Goal: Task Accomplishment & Management: Use online tool/utility

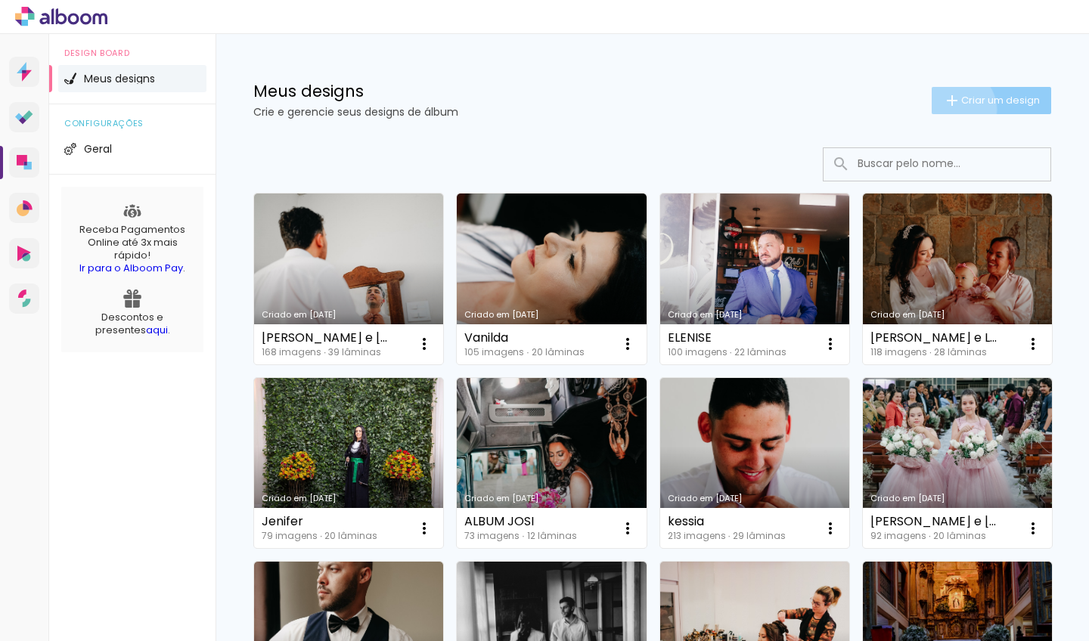
click at [953, 109] on iron-icon at bounding box center [952, 101] width 18 height 18
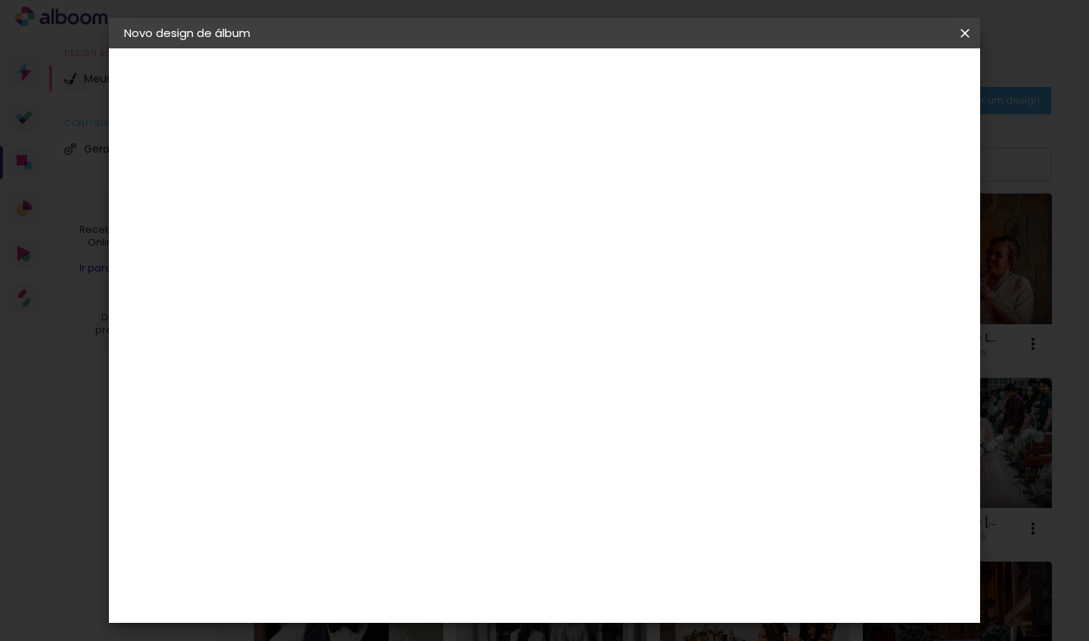
click at [371, 197] on input at bounding box center [371, 202] width 0 height 23
type input "larissa"
type paper-input "larissa"
click at [0, 0] on slot "Avançar" at bounding box center [0, 0] width 0 height 0
click at [441, 292] on input at bounding box center [410, 287] width 153 height 19
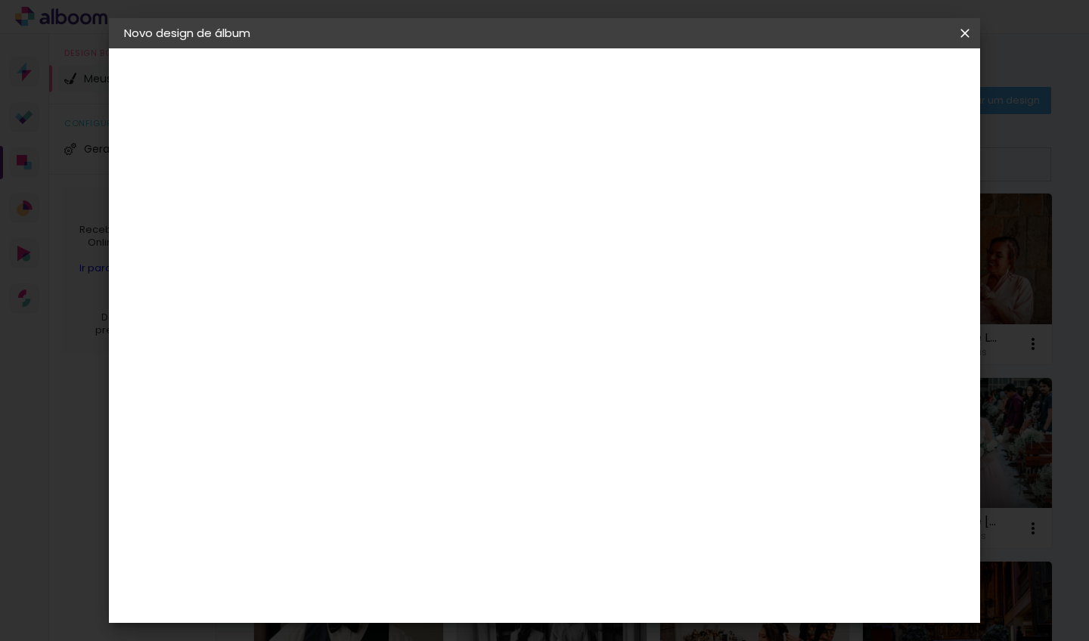
scroll to position [576, 0]
click at [408, 355] on div "Canaan Álbuns" at bounding box center [385, 367] width 47 height 24
click at [654, 81] on paper-button "Avançar" at bounding box center [617, 80] width 74 height 26
click at [474, 387] on span "30 × 30" at bounding box center [438, 402] width 70 height 31
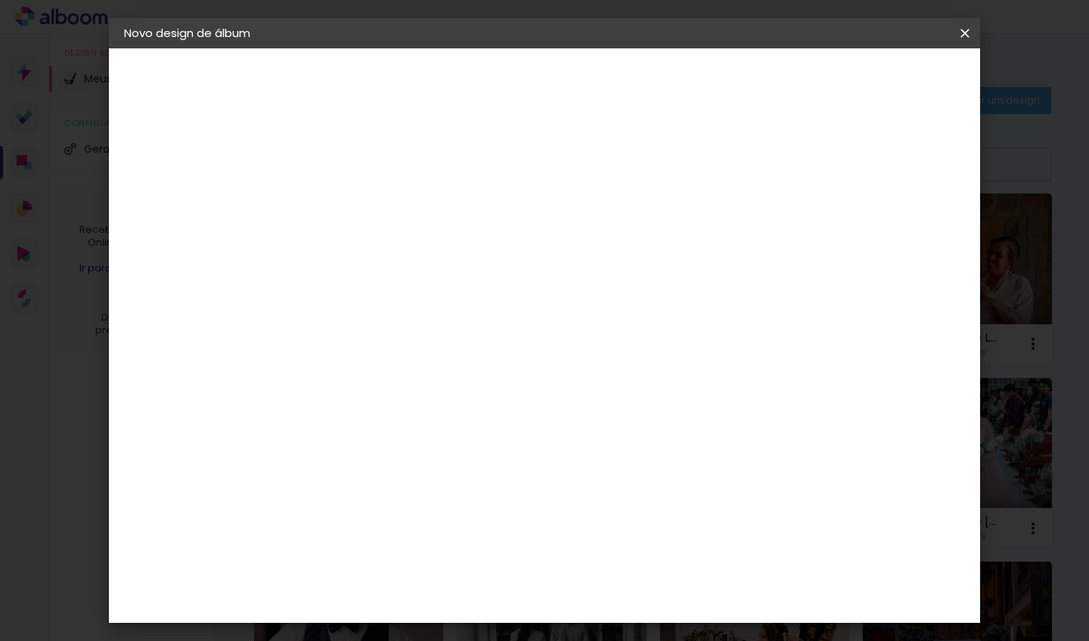
click at [0, 0] on slot "Avançar" at bounding box center [0, 0] width 0 height 0
click at [882, 75] on span "Iniciar design" at bounding box center [847, 80] width 69 height 11
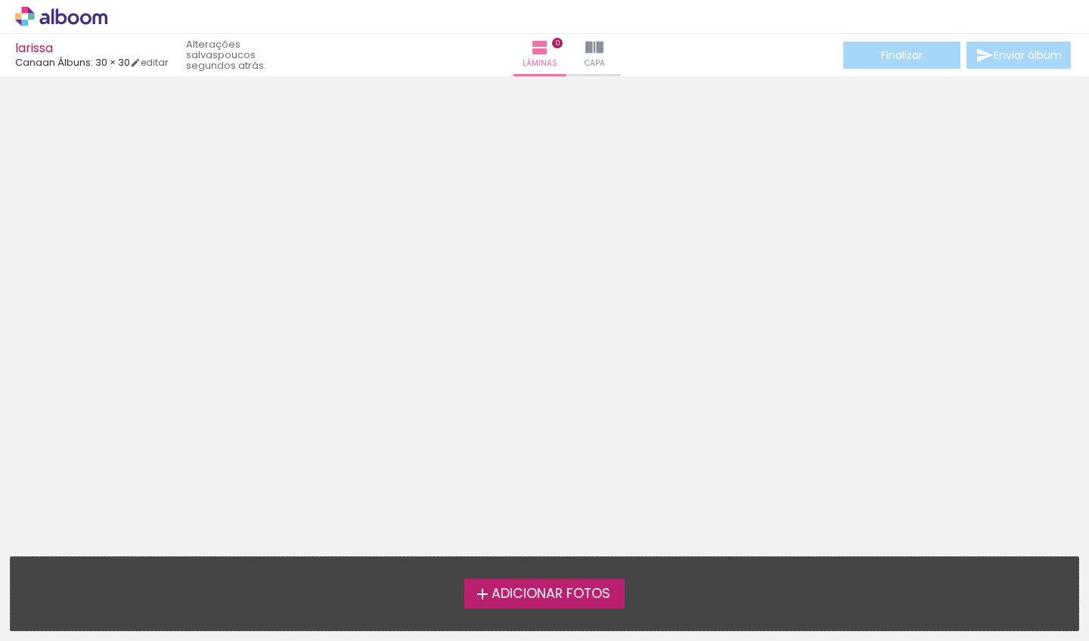
click at [479, 586] on iron-icon at bounding box center [483, 595] width 18 height 18
click at [0, 0] on input "file" at bounding box center [0, 0] width 0 height 0
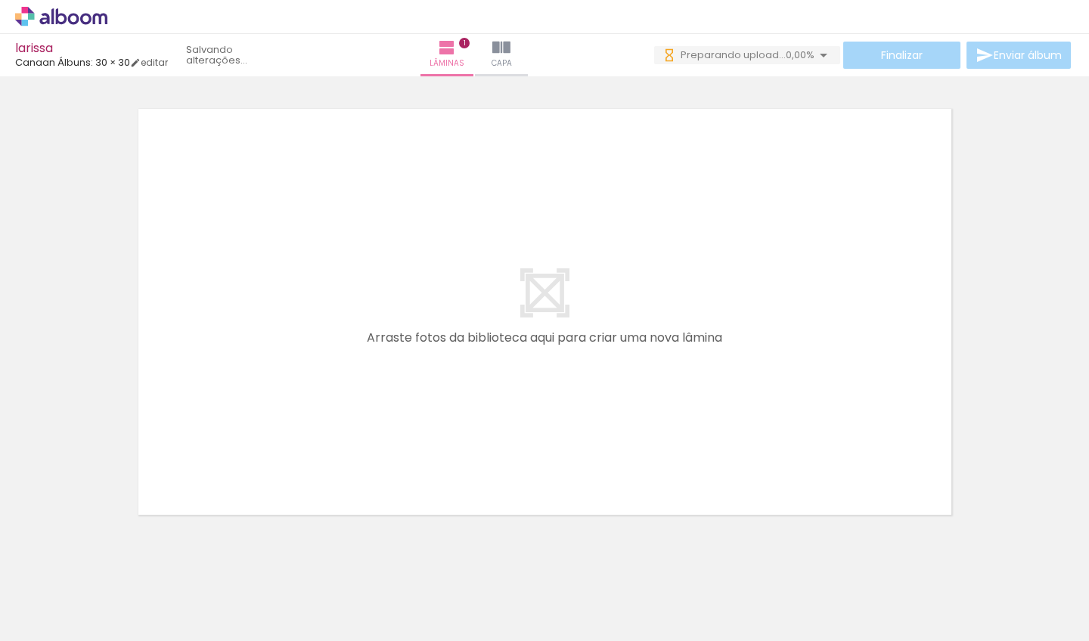
drag, startPoint x: 483, startPoint y: 604, endPoint x: 527, endPoint y: 411, distance: 198.4
click at [527, 411] on quentale-workspace at bounding box center [544, 320] width 1089 height 641
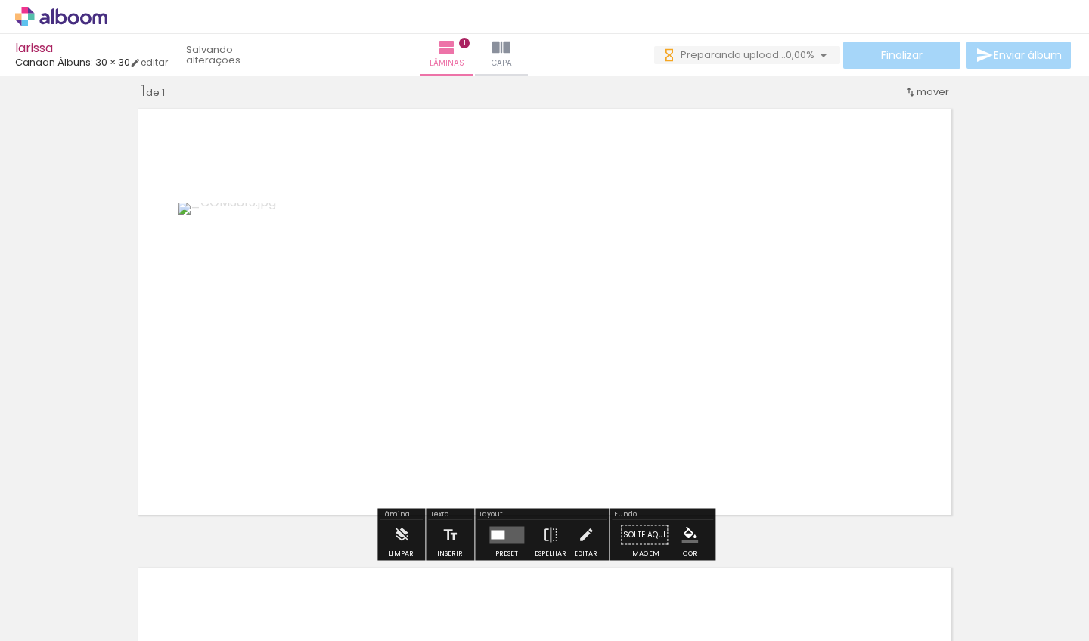
click at [495, 536] on div at bounding box center [498, 534] width 14 height 9
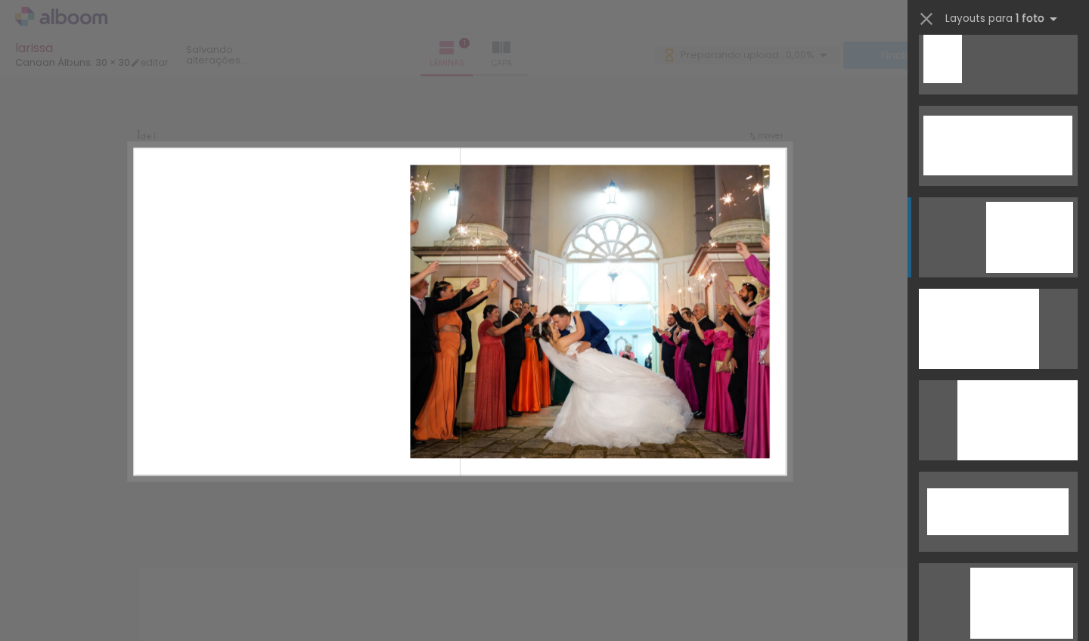
click at [998, 257] on div at bounding box center [1029, 237] width 87 height 71
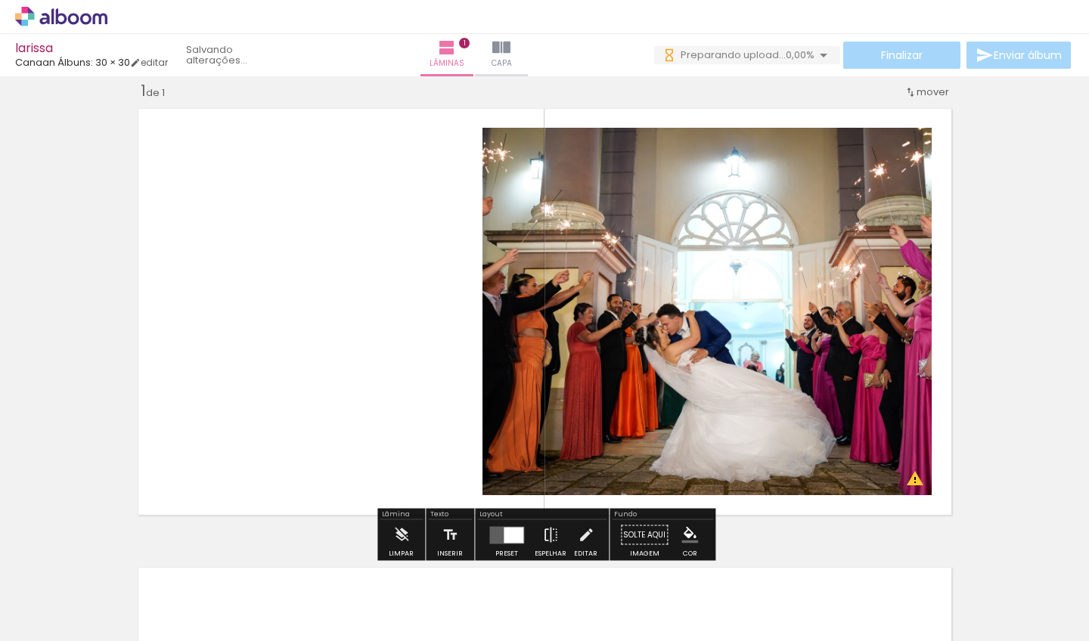
click at [672, 334] on quentale-photo at bounding box center [707, 312] width 449 height 368
click at [509, 538] on div at bounding box center [514, 535] width 20 height 16
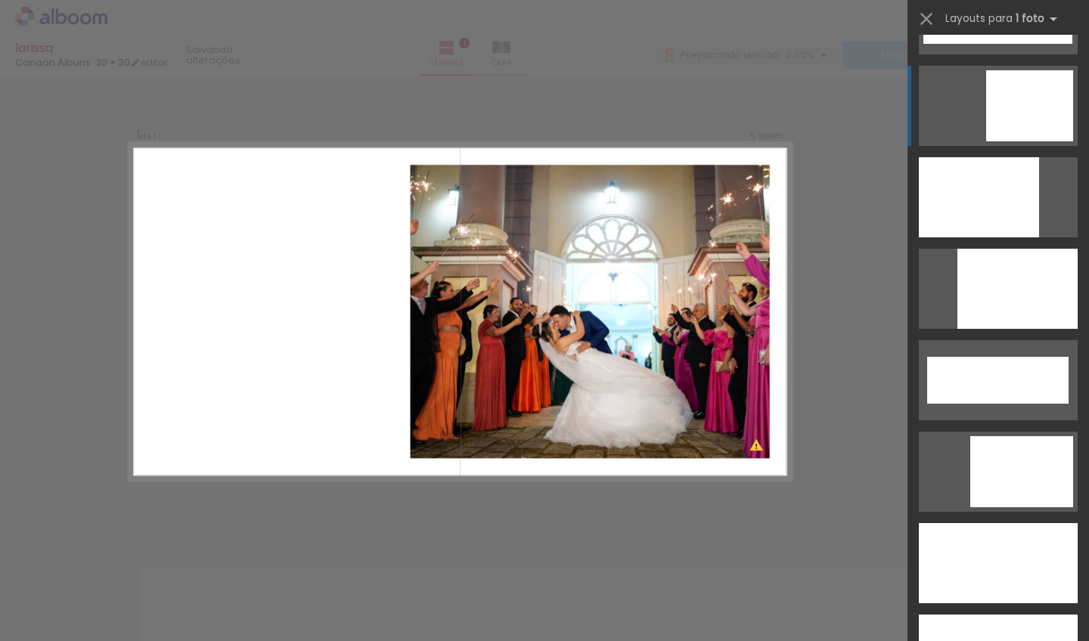
click at [1011, 118] on div at bounding box center [1029, 105] width 87 height 71
click at [516, 501] on div "Confirmar Cancelar" at bounding box center [544, 534] width 1089 height 955
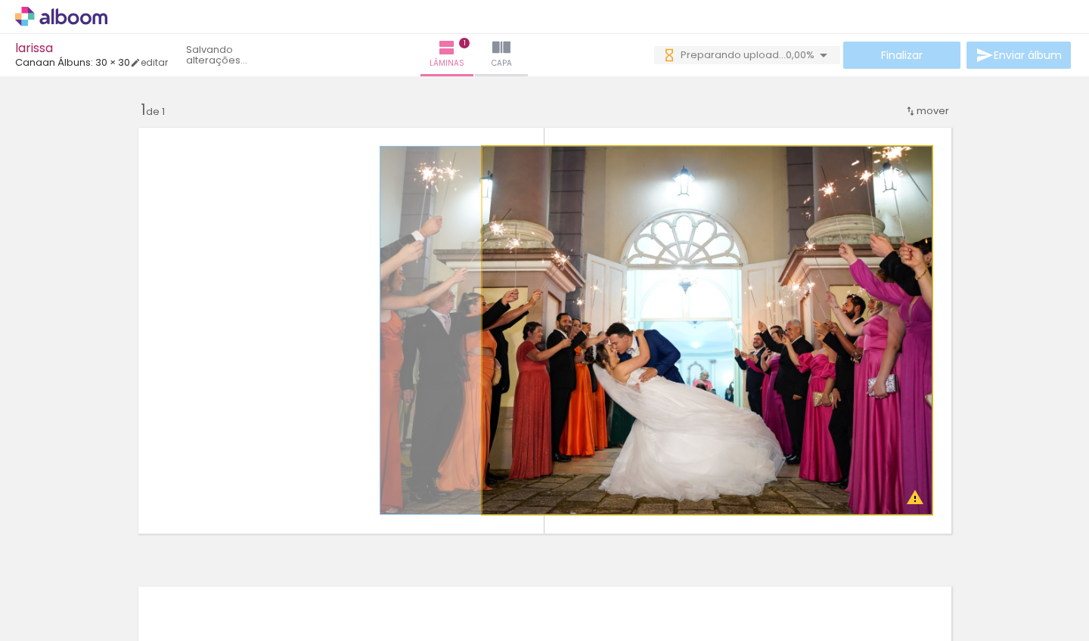
drag, startPoint x: 713, startPoint y: 287, endPoint x: 603, endPoint y: 452, distance: 197.4
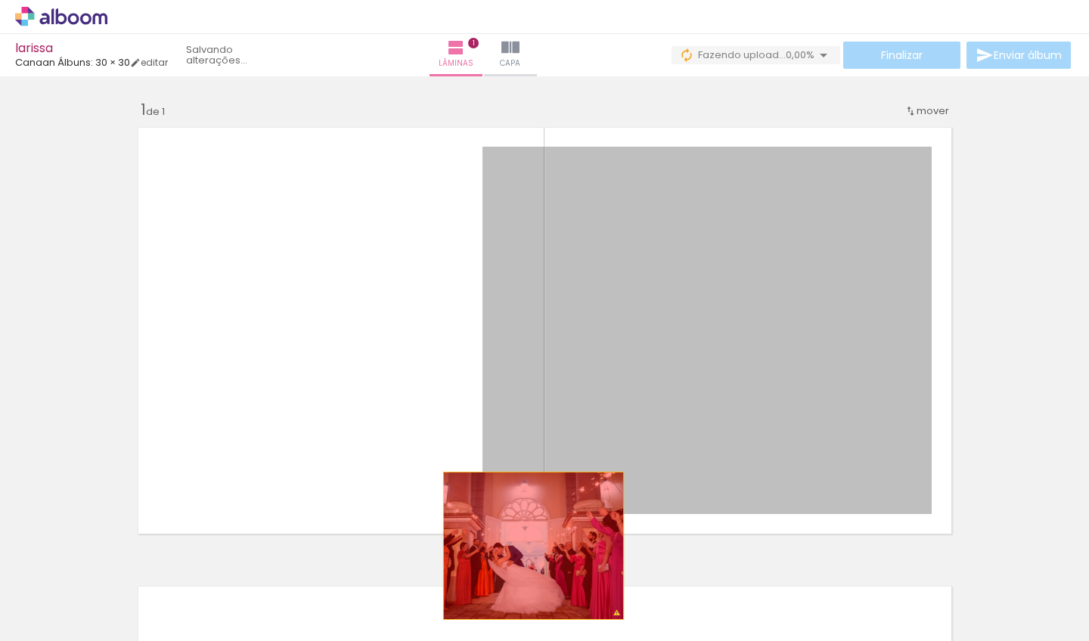
drag, startPoint x: 592, startPoint y: 365, endPoint x: 533, endPoint y: 546, distance: 190.2
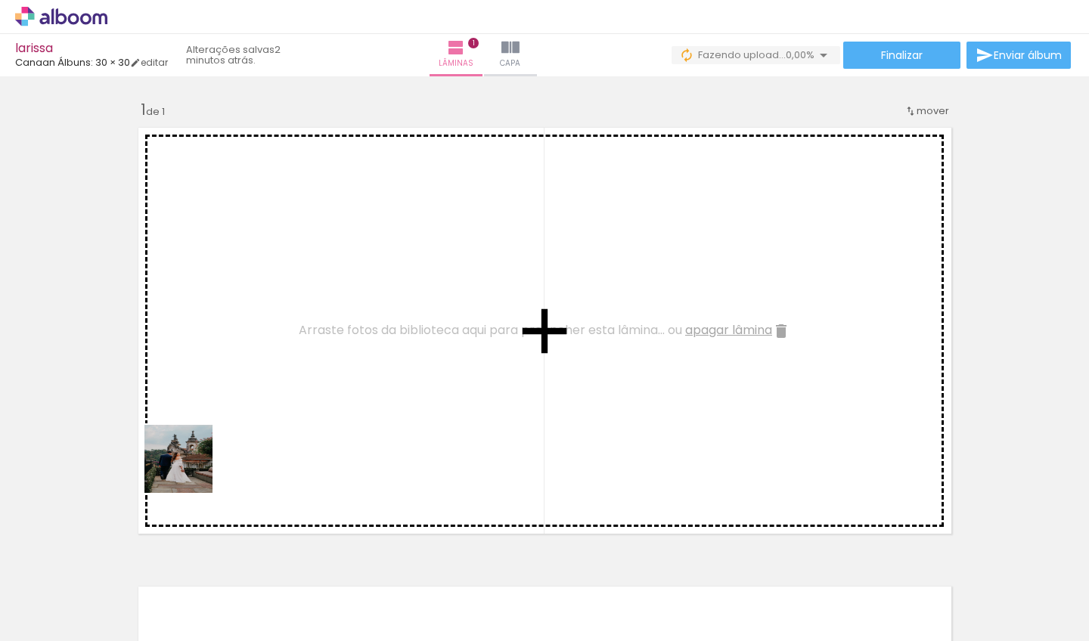
drag, startPoint x: 158, startPoint y: 599, endPoint x: 191, endPoint y: 468, distance: 135.0
click at [191, 468] on quentale-workspace at bounding box center [544, 320] width 1089 height 641
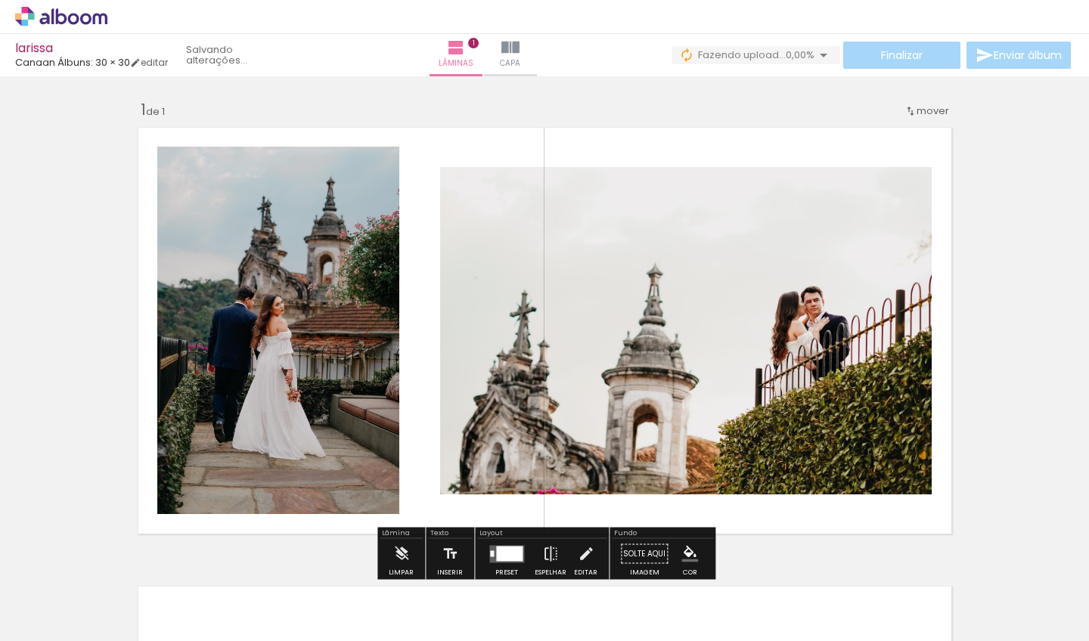
drag, startPoint x: 241, startPoint y: 589, endPoint x: 539, endPoint y: 393, distance: 357.1
click at [539, 393] on quentale-workspace at bounding box center [544, 320] width 1089 height 641
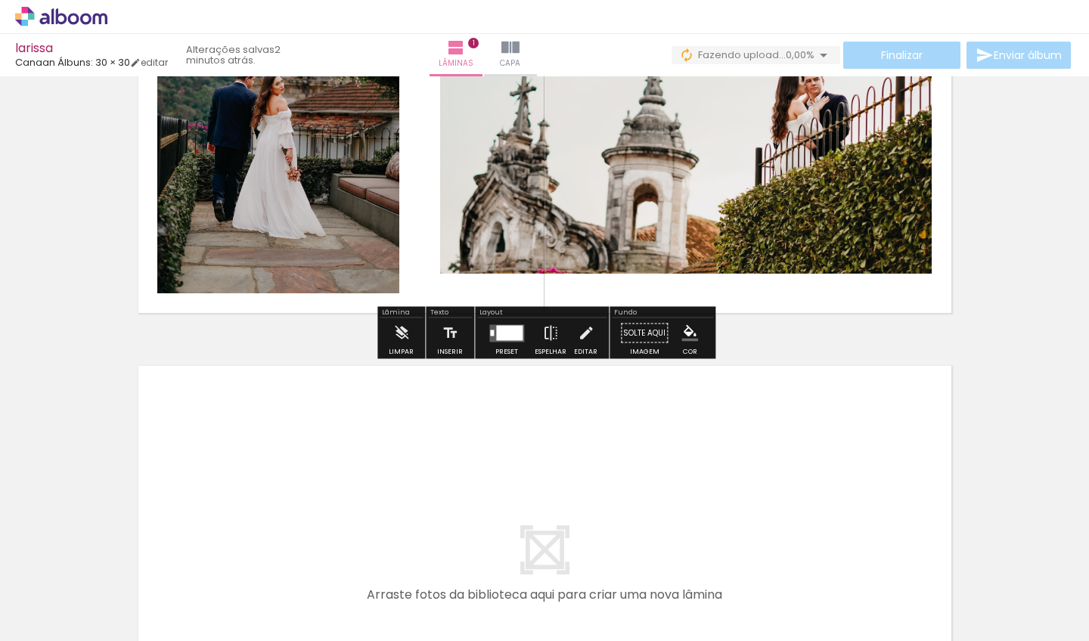
scroll to position [223, 0]
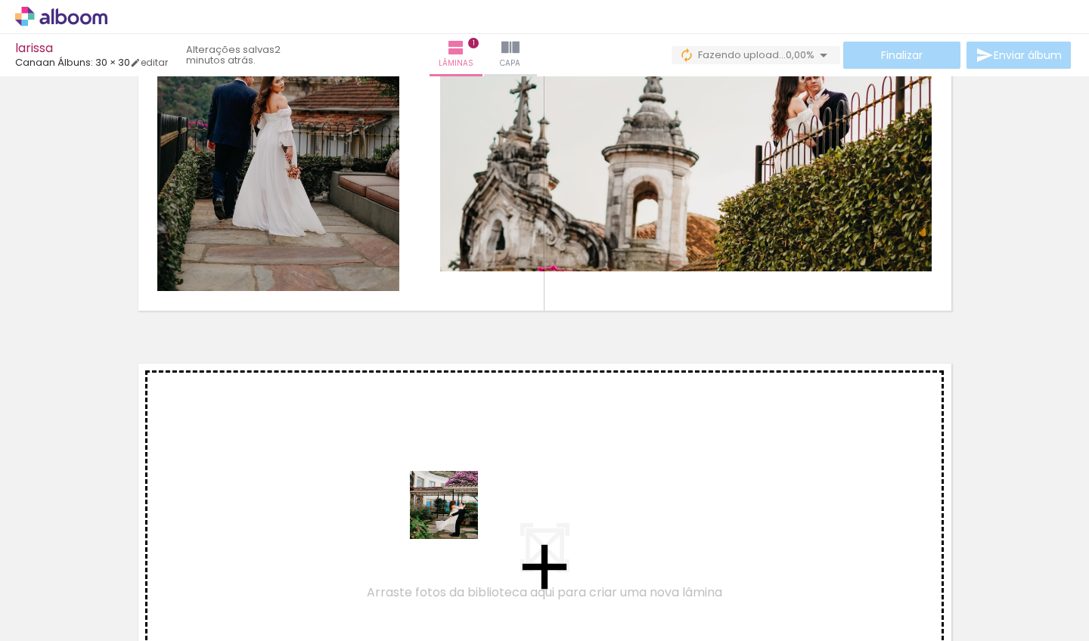
drag, startPoint x: 489, startPoint y: 603, endPoint x: 450, endPoint y: 511, distance: 99.3
click at [450, 511] on quentale-workspace at bounding box center [544, 320] width 1089 height 641
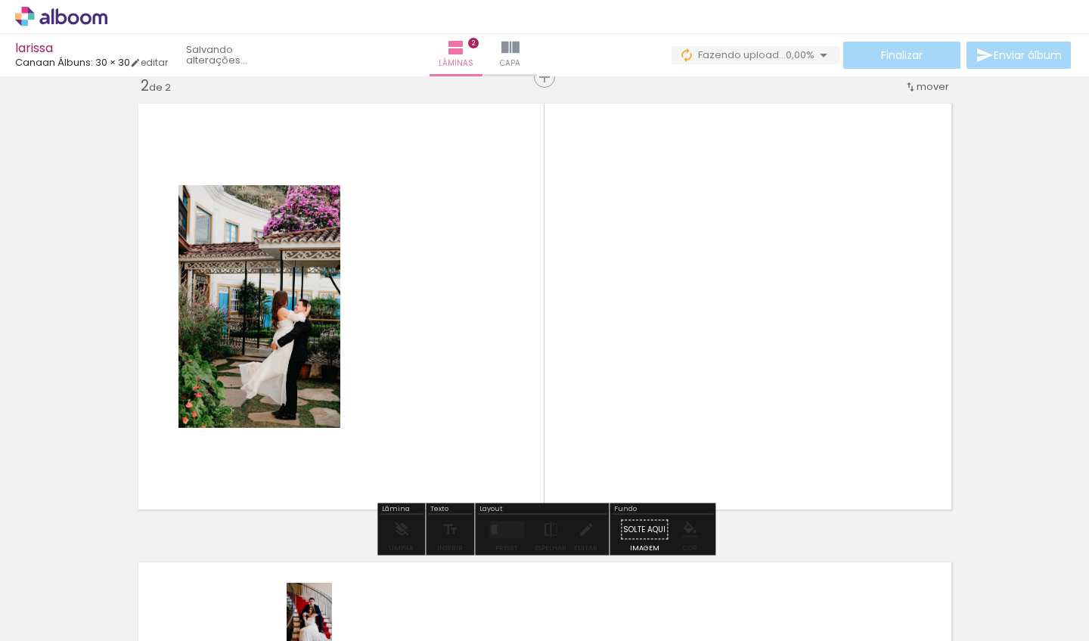
scroll to position [6, 6019]
drag, startPoint x: 334, startPoint y: 576, endPoint x: 339, endPoint y: 632, distance: 57.0
click at [339, 620] on div at bounding box center [318, 590] width 50 height 75
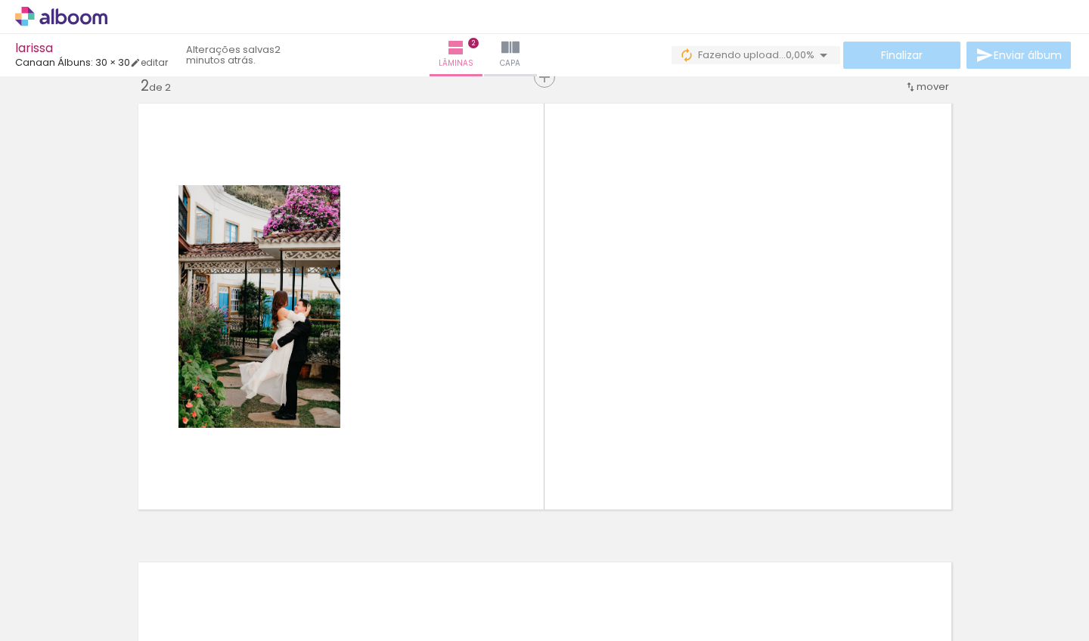
scroll to position [0, 6336]
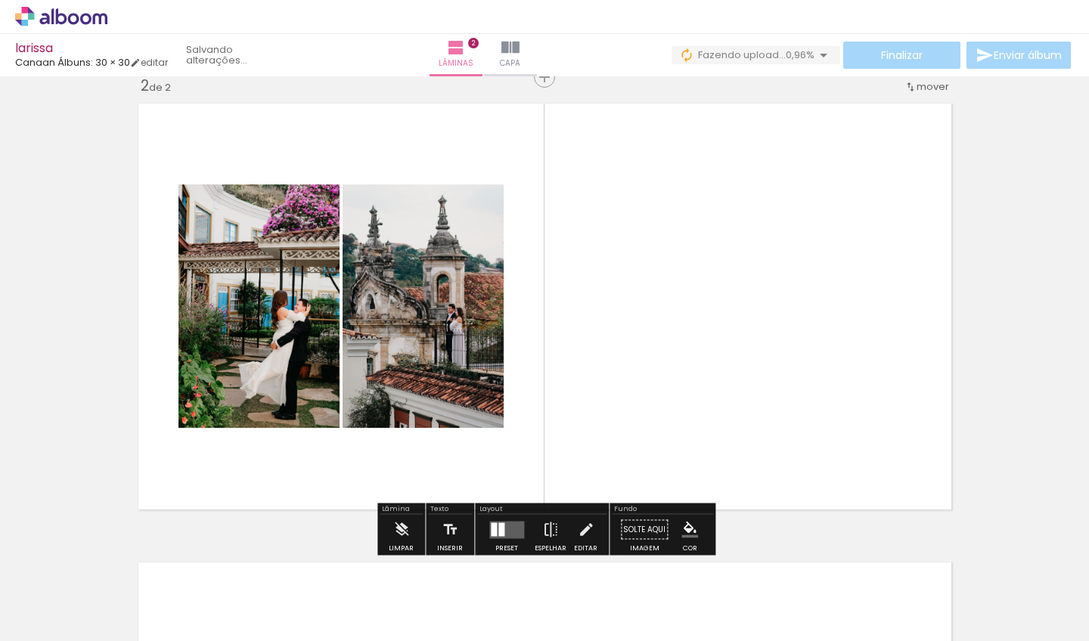
drag, startPoint x: 685, startPoint y: 597, endPoint x: 530, endPoint y: 405, distance: 245.9
click at [530, 405] on quentale-workspace at bounding box center [544, 320] width 1089 height 641
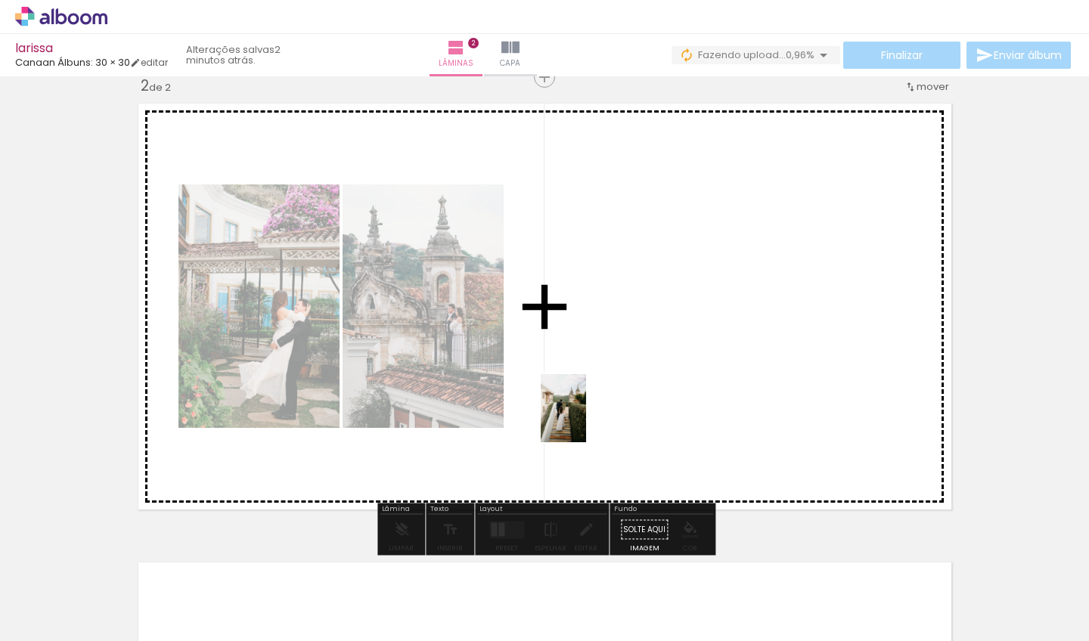
drag, startPoint x: 523, startPoint y: 596, endPoint x: 587, endPoint y: 416, distance: 191.2
click at [587, 416] on quentale-workspace at bounding box center [544, 320] width 1089 height 641
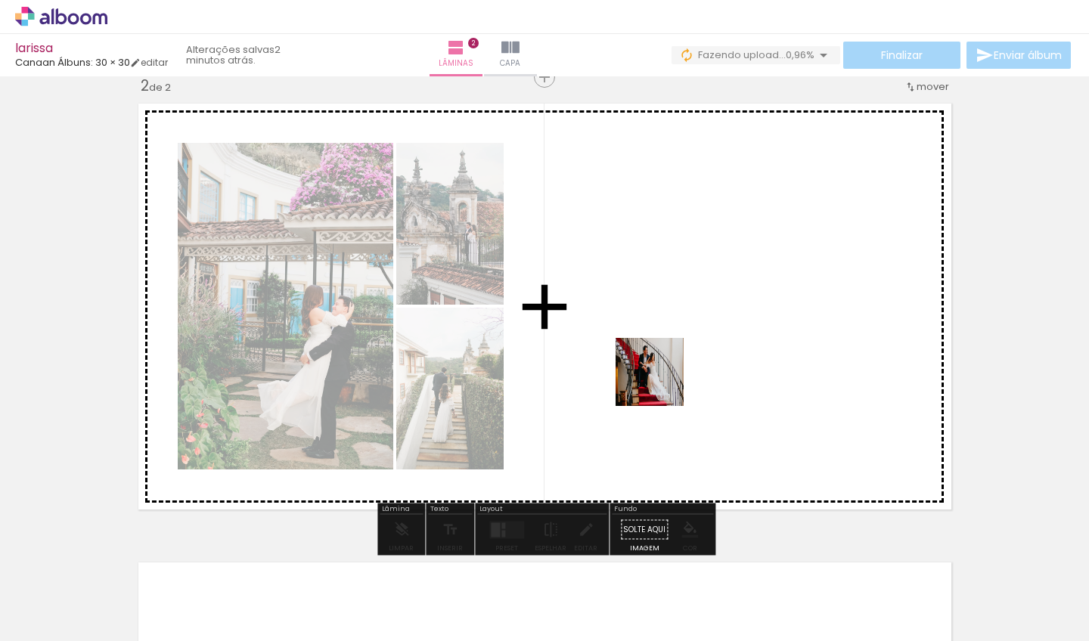
drag, startPoint x: 610, startPoint y: 583, endPoint x: 663, endPoint y: 381, distance: 208.6
click at [663, 381] on quentale-workspace at bounding box center [544, 320] width 1089 height 641
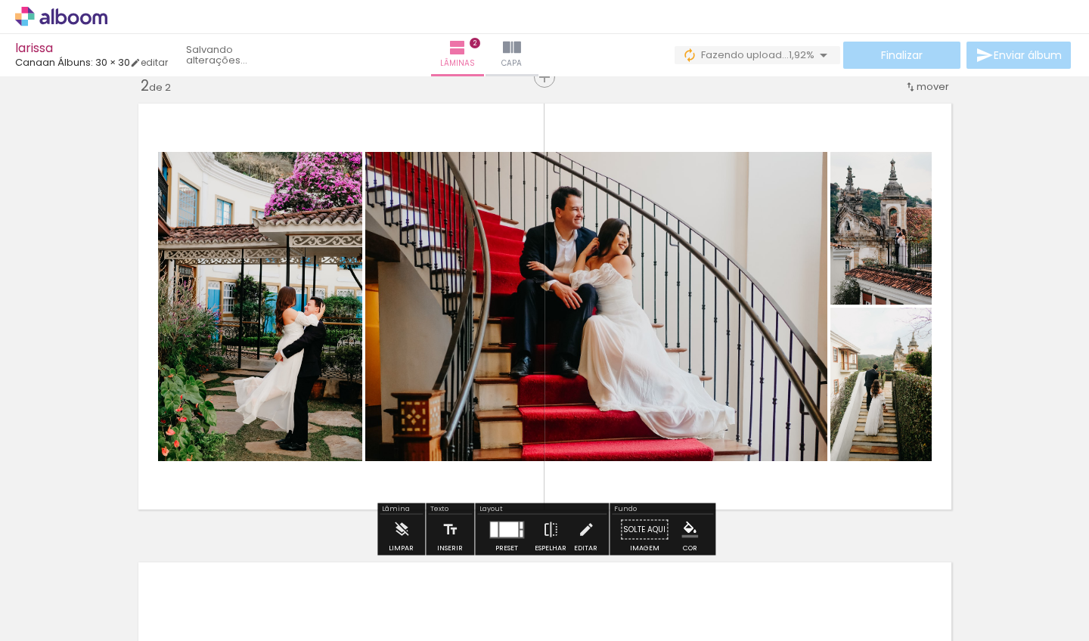
click at [505, 525] on div at bounding box center [508, 529] width 19 height 15
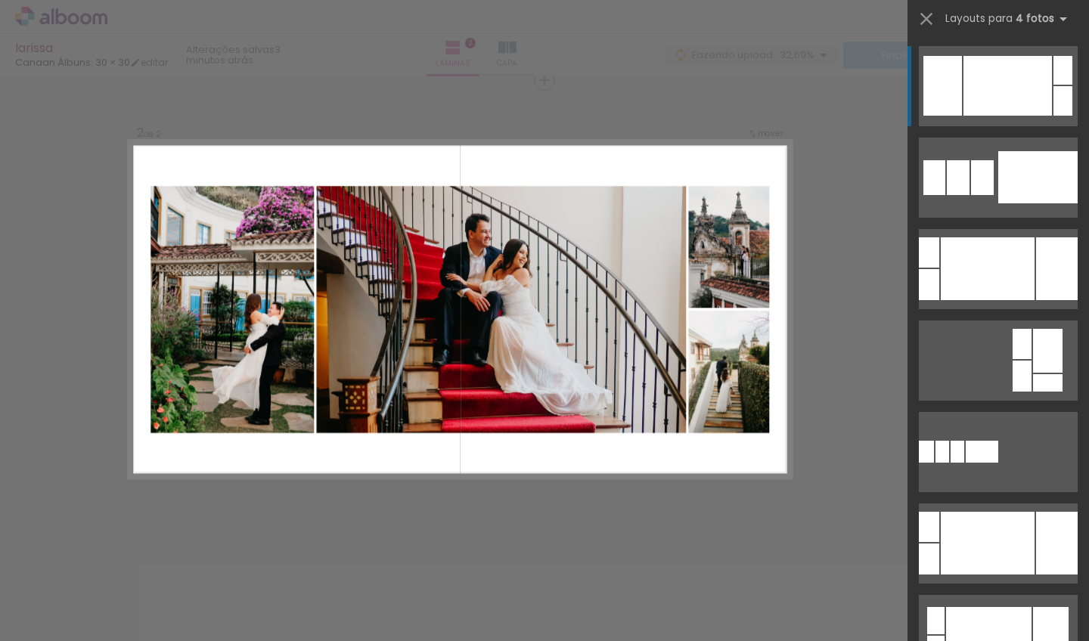
scroll to position [478, 0]
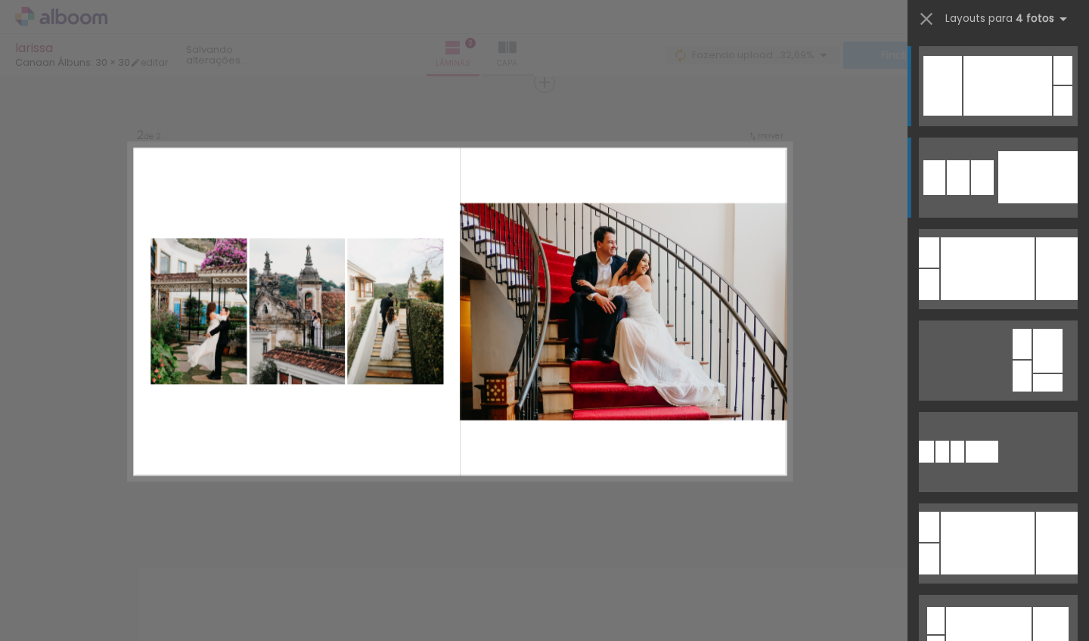
click at [983, 183] on div at bounding box center [982, 177] width 23 height 35
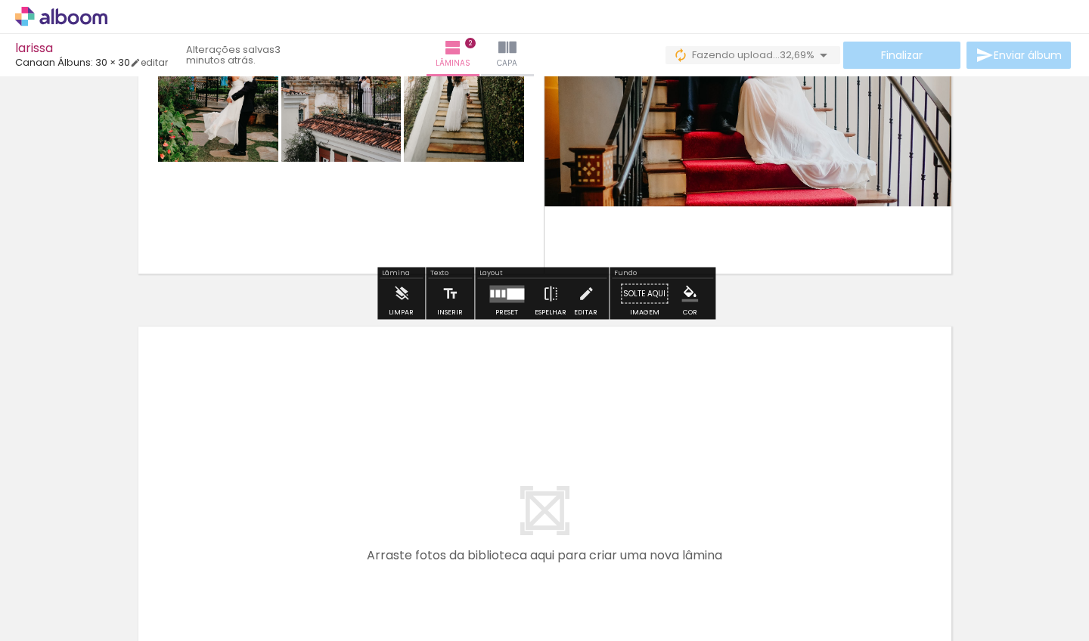
scroll to position [779, 0]
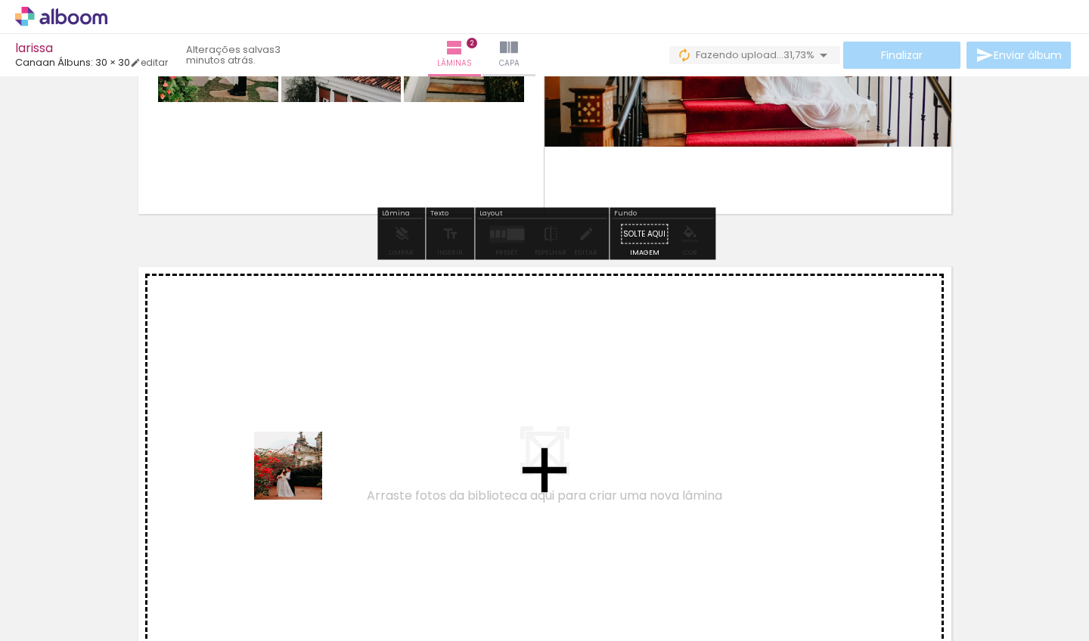
drag, startPoint x: 259, startPoint y: 616, endPoint x: 303, endPoint y: 467, distance: 155.4
click at [303, 467] on quentale-workspace at bounding box center [544, 320] width 1089 height 641
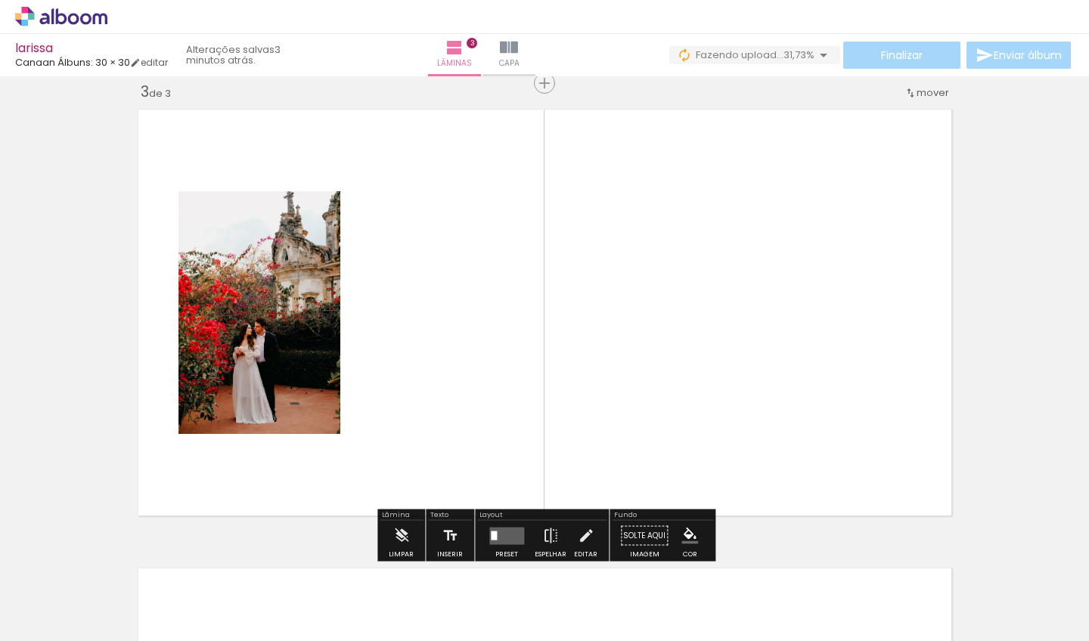
scroll to position [937, 0]
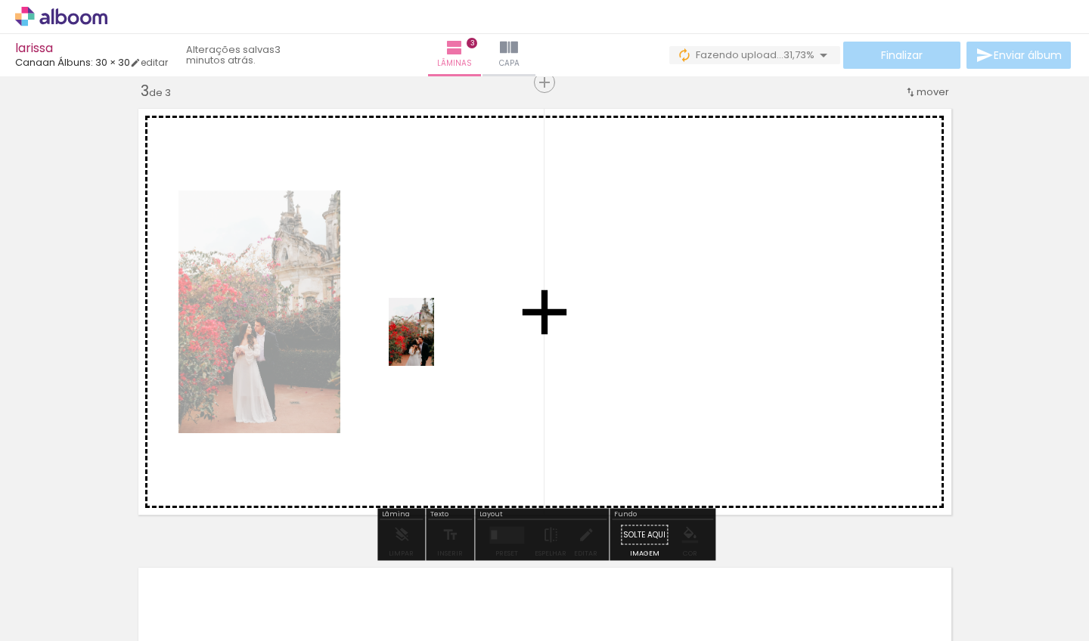
drag, startPoint x: 340, startPoint y: 573, endPoint x: 435, endPoint y: 343, distance: 248.7
click at [435, 343] on quentale-workspace at bounding box center [544, 320] width 1089 height 641
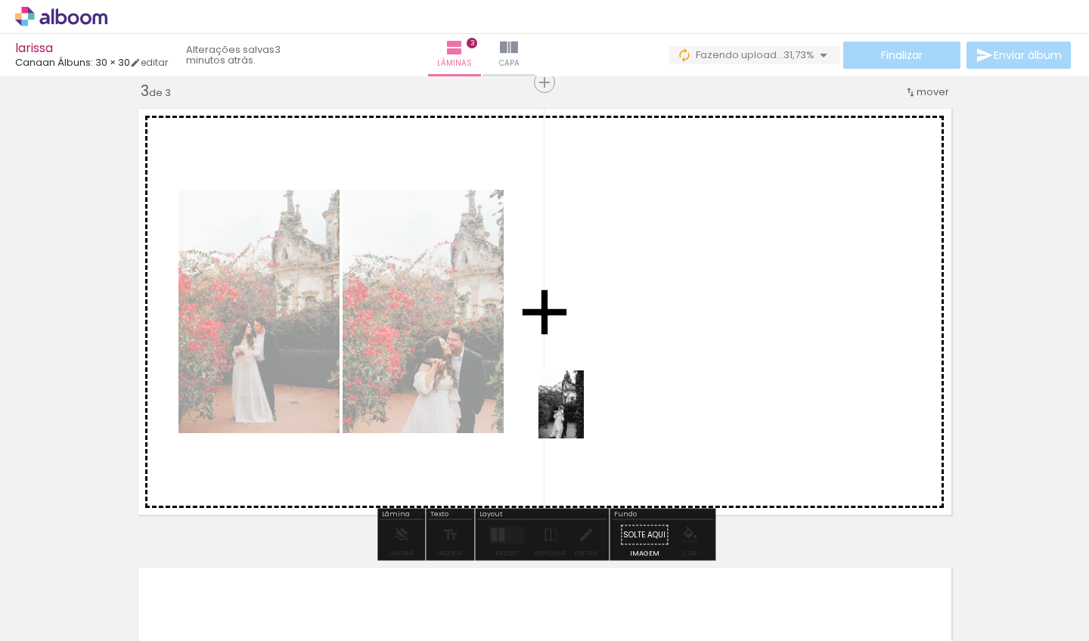
drag, startPoint x: 437, startPoint y: 592, endPoint x: 589, endPoint y: 407, distance: 239.7
click at [589, 407] on quentale-workspace at bounding box center [544, 320] width 1089 height 641
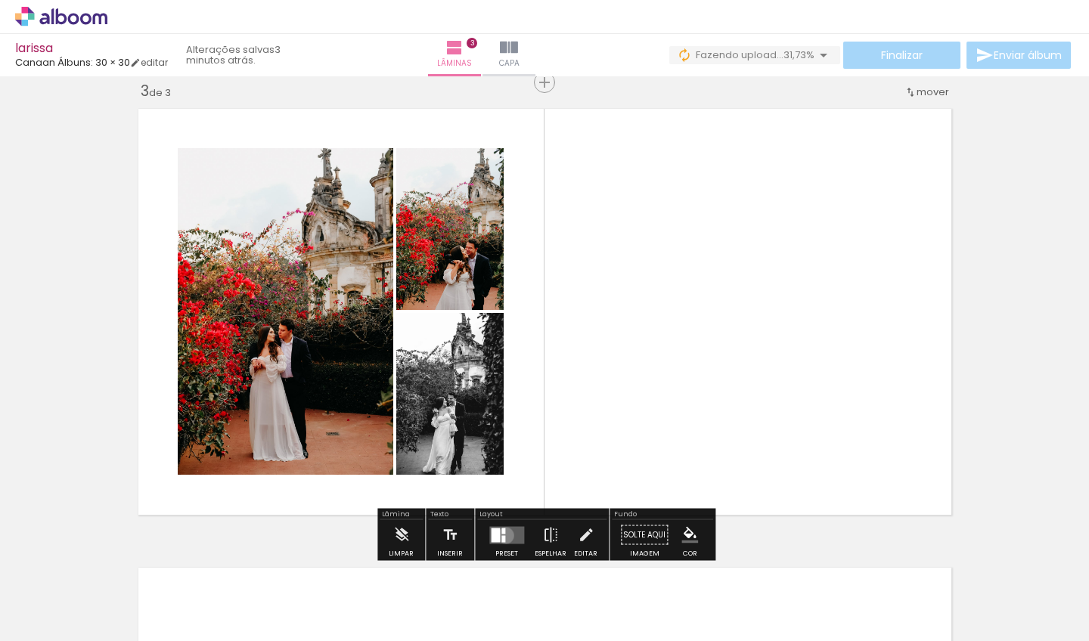
click at [502, 536] on div at bounding box center [504, 539] width 4 height 7
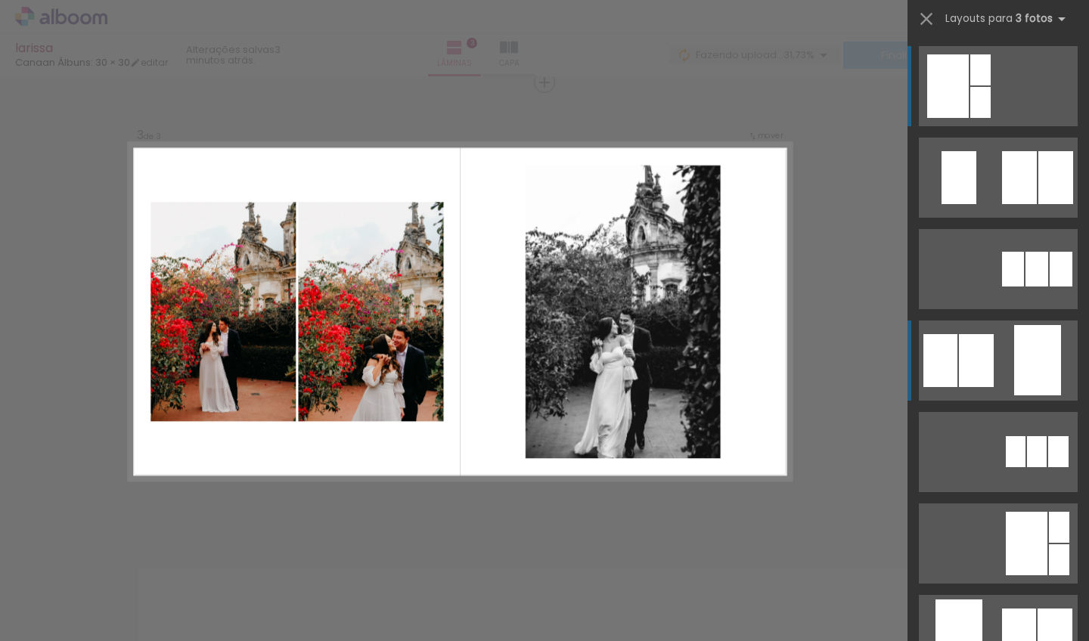
click at [976, 357] on div at bounding box center [976, 360] width 35 height 53
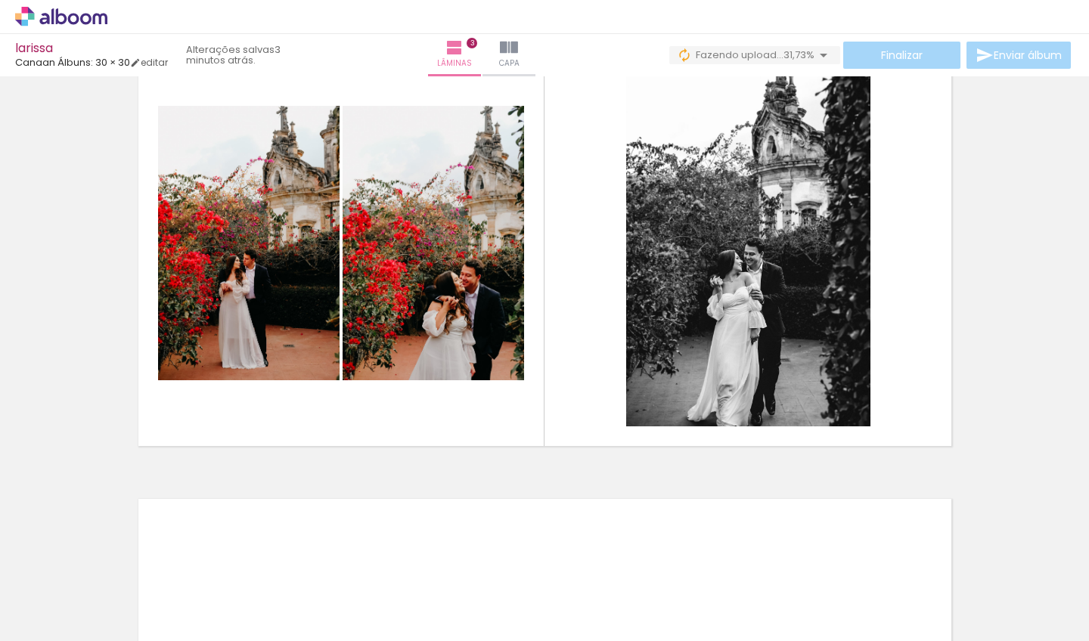
scroll to position [988, 0]
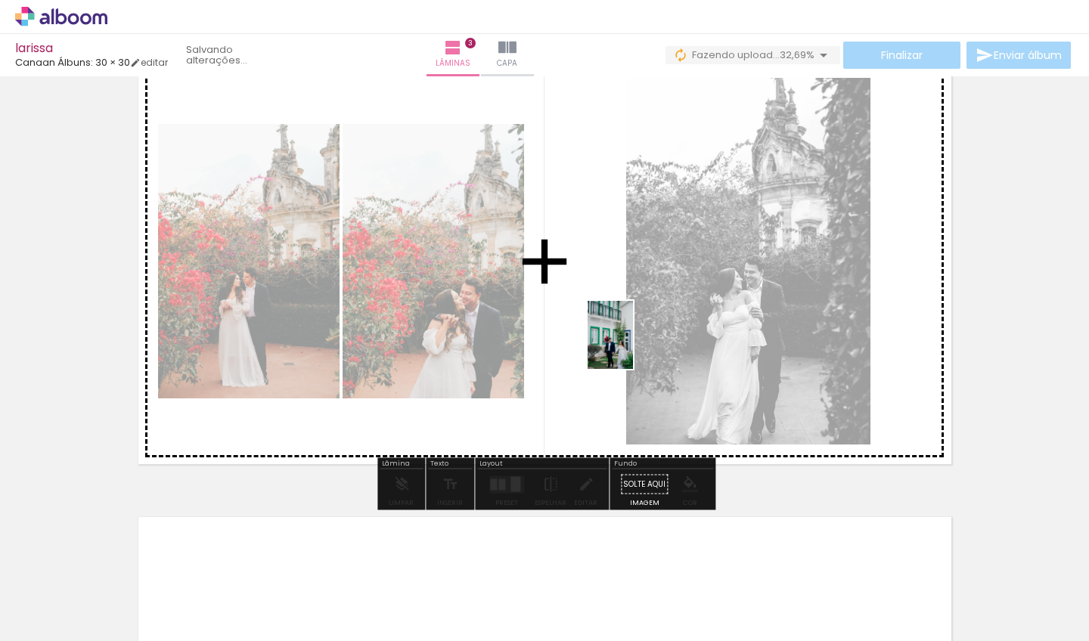
drag, startPoint x: 596, startPoint y: 600, endPoint x: 633, endPoint y: 347, distance: 255.4
click at [633, 347] on quentale-workspace at bounding box center [544, 320] width 1089 height 641
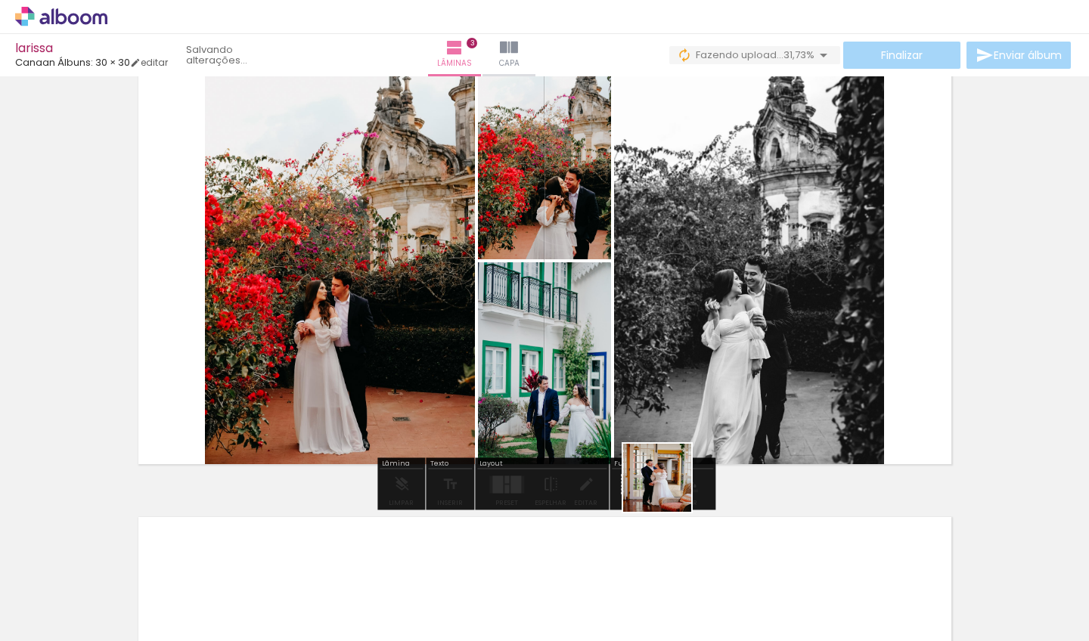
drag, startPoint x: 669, startPoint y: 603, endPoint x: 669, endPoint y: 456, distance: 146.8
click at [669, 456] on quentale-workspace at bounding box center [544, 320] width 1089 height 641
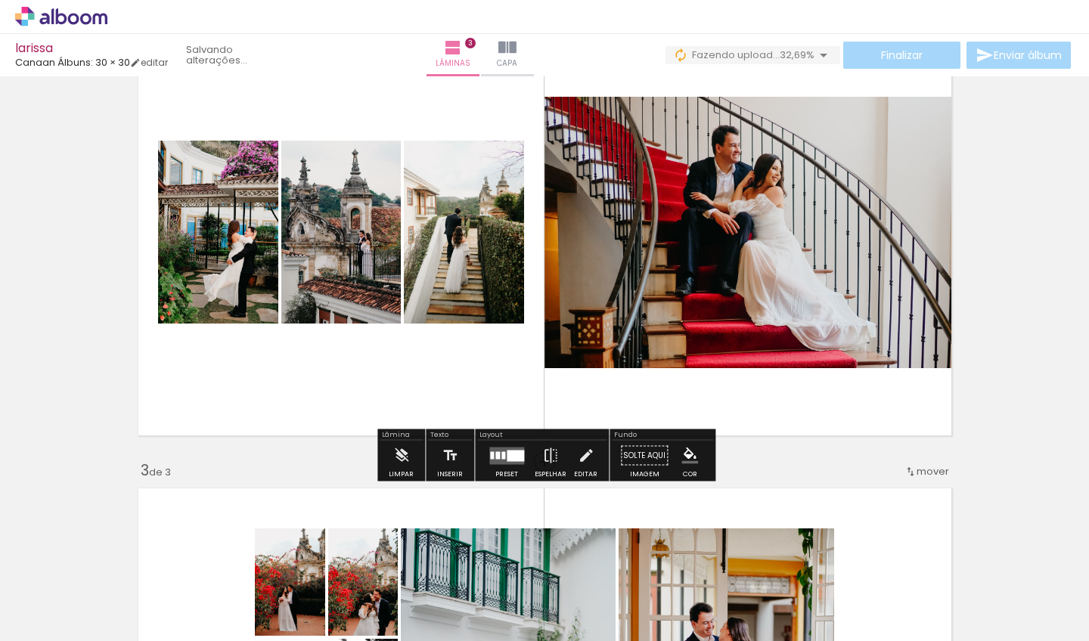
scroll to position [579, 0]
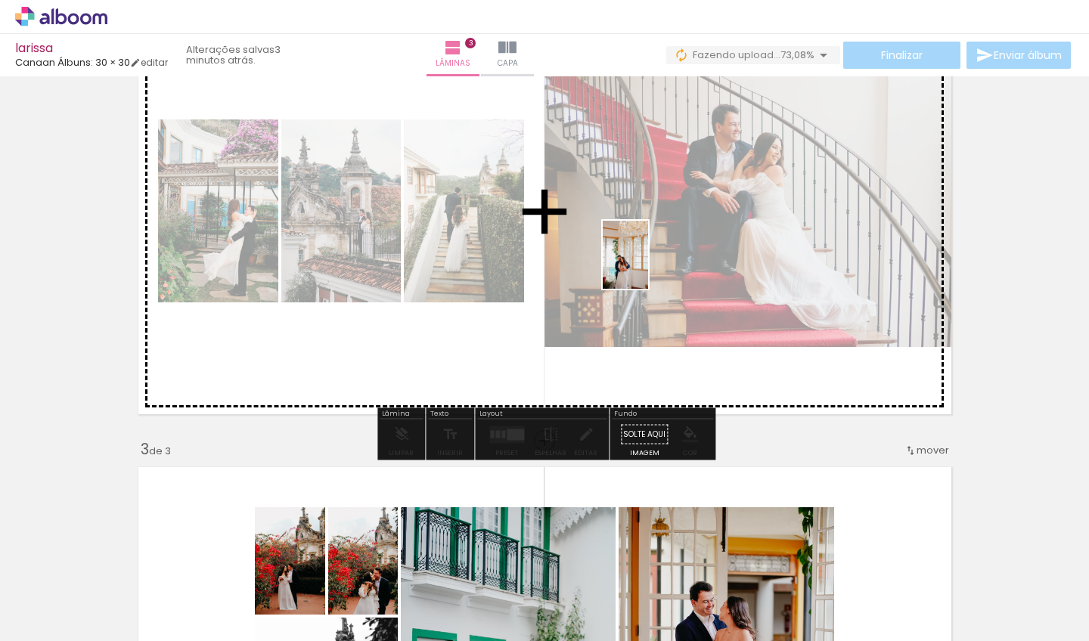
drag, startPoint x: 746, startPoint y: 577, endPoint x: 648, endPoint y: 266, distance: 326.6
click at [648, 266] on quentale-workspace at bounding box center [544, 320] width 1089 height 641
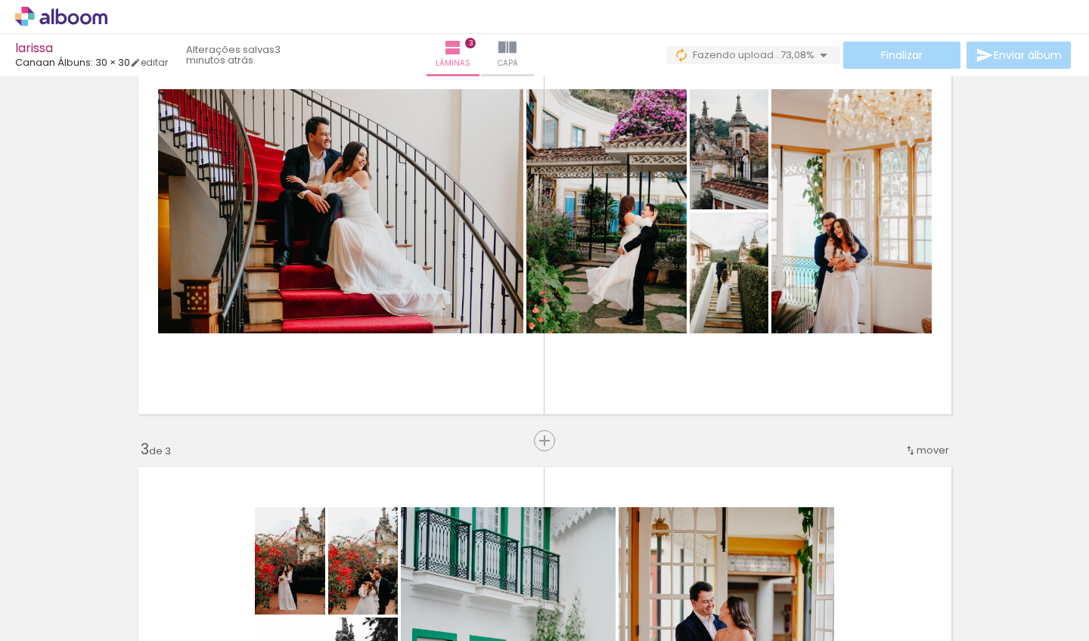
click at [826, 579] on div at bounding box center [828, 590] width 50 height 75
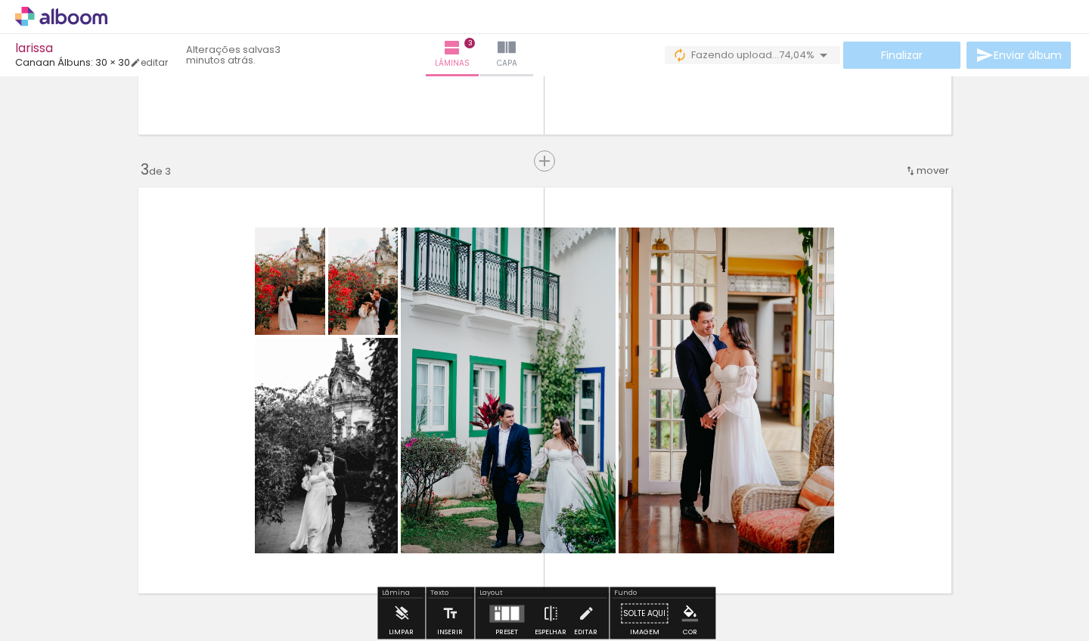
scroll to position [877, 0]
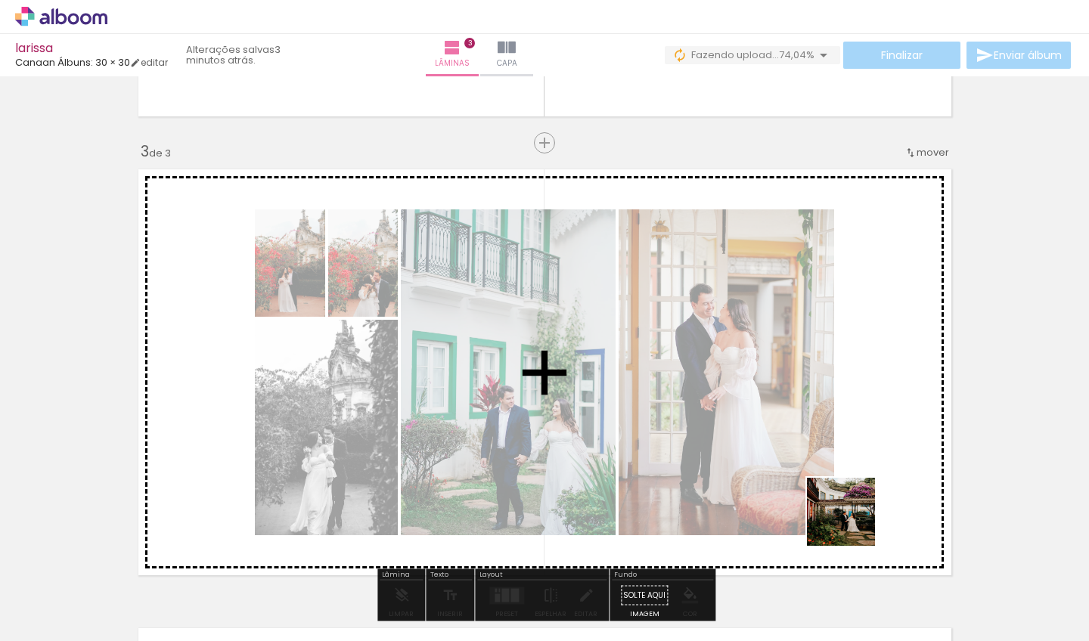
drag, startPoint x: 836, startPoint y: 626, endPoint x: 869, endPoint y: 442, distance: 186.8
click at [869, 442] on quentale-workspace at bounding box center [544, 320] width 1089 height 641
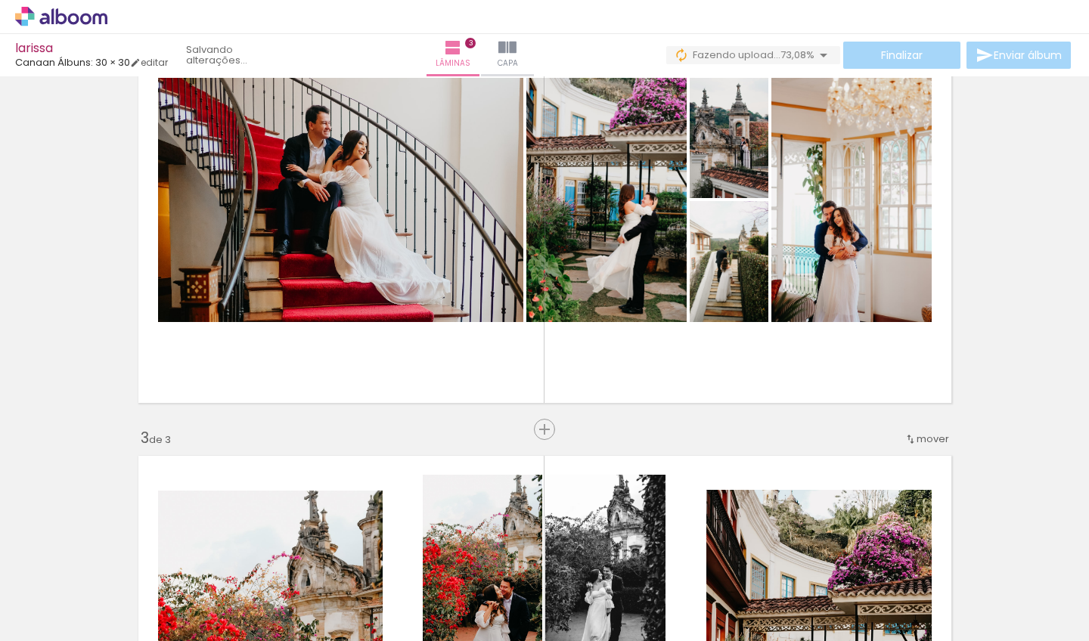
scroll to position [601, 0]
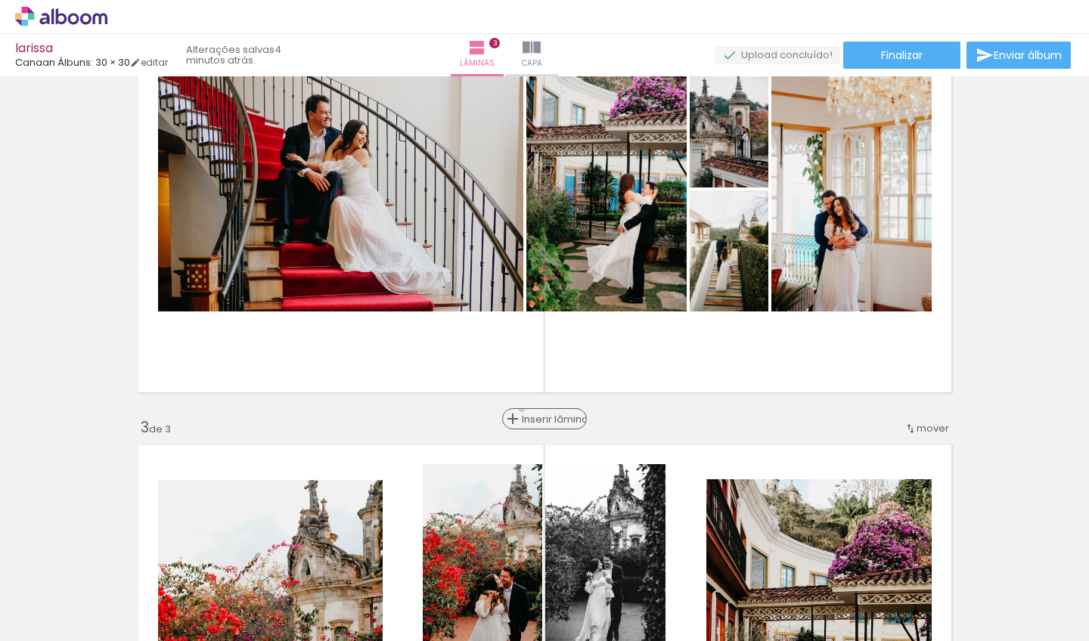
click at [533, 409] on paper-button "Inserir lâmina" at bounding box center [544, 418] width 85 height 21
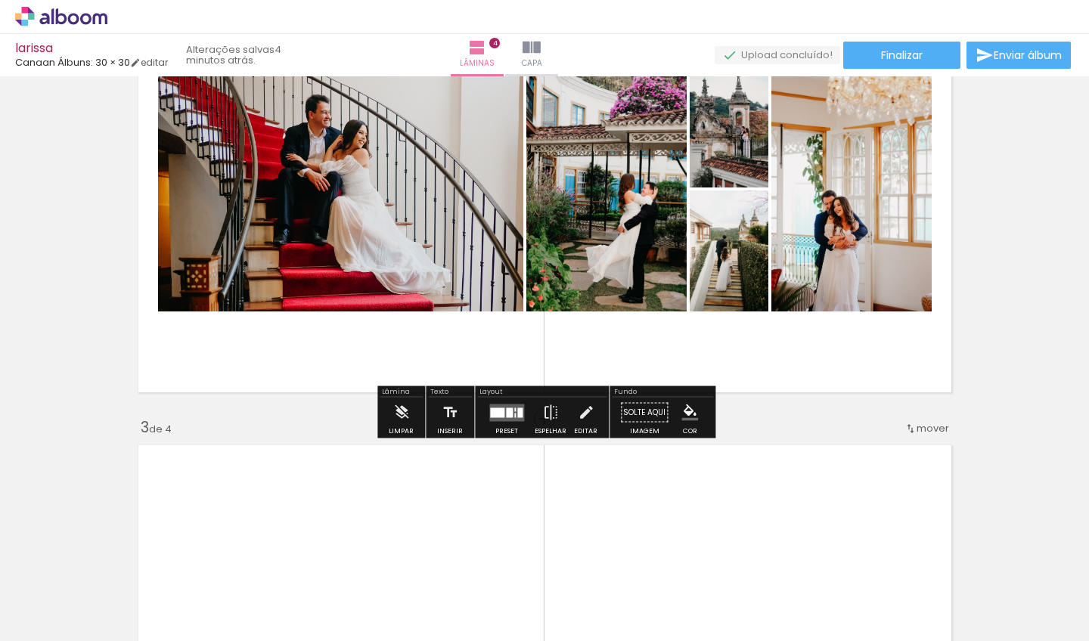
scroll to position [617, 0]
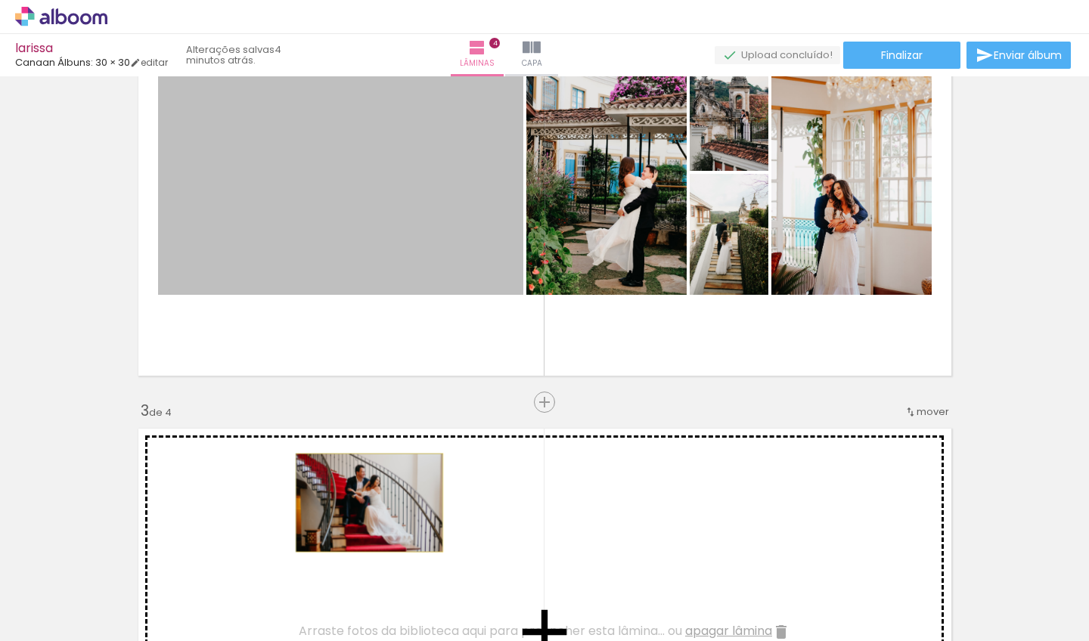
drag, startPoint x: 401, startPoint y: 228, endPoint x: 369, endPoint y: 503, distance: 276.4
click at [369, 503] on div "Inserir lâmina 1 de 4 Inserir lâmina 2 de 4 Inserir lâmina 3 de 4 Inserir lâmin…" at bounding box center [544, 612] width 1089 height 2297
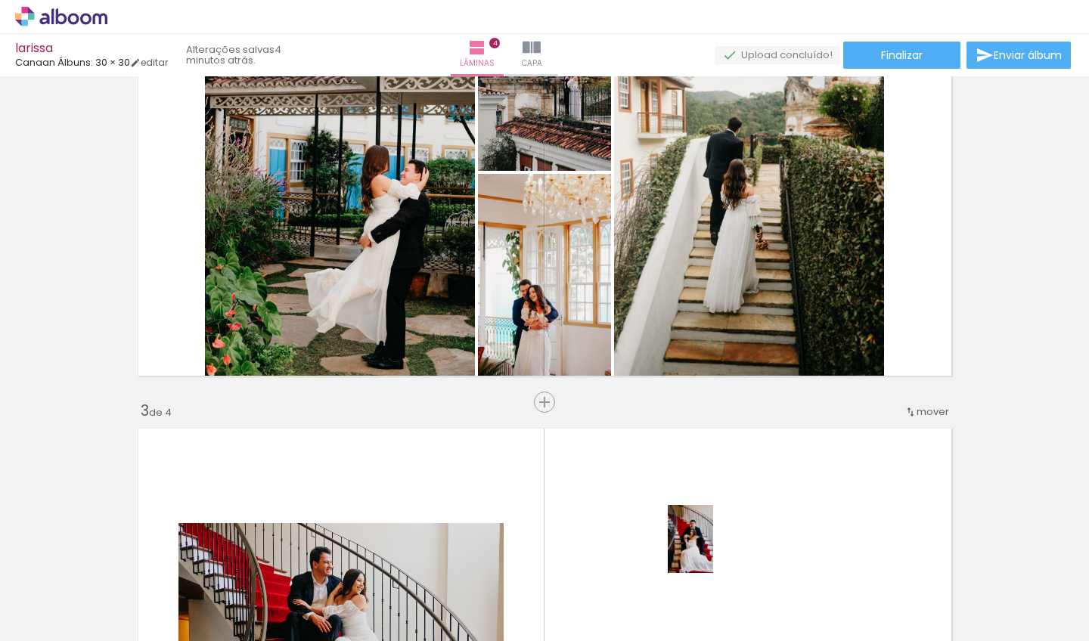
drag, startPoint x: 725, startPoint y: 586, endPoint x: 713, endPoint y: 551, distance: 37.6
click at [713, 553] on div at bounding box center [714, 590] width 50 height 75
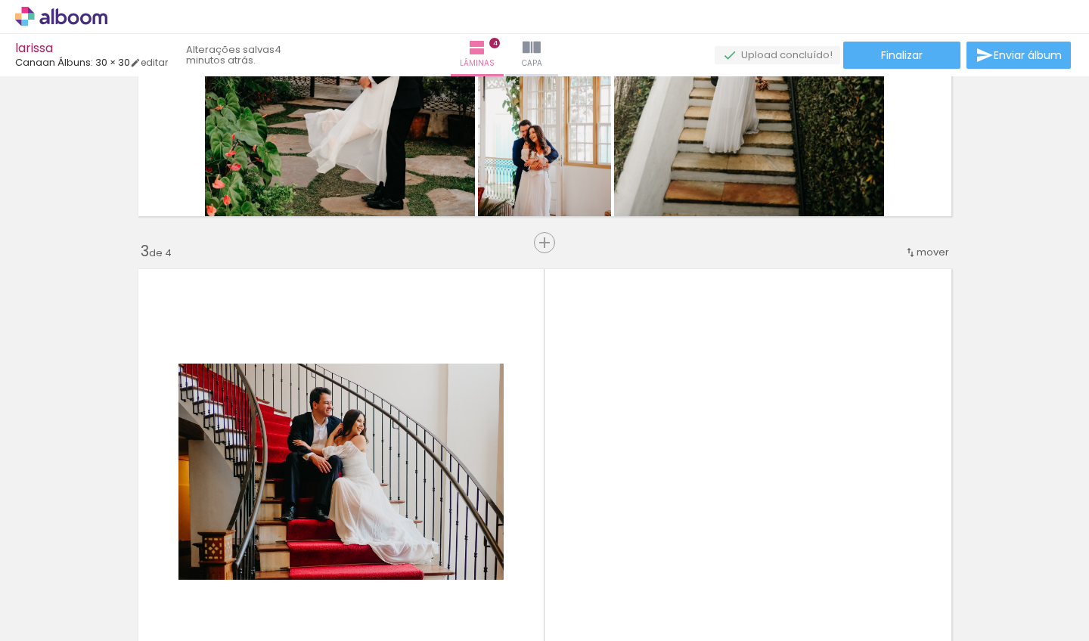
scroll to position [788, 0]
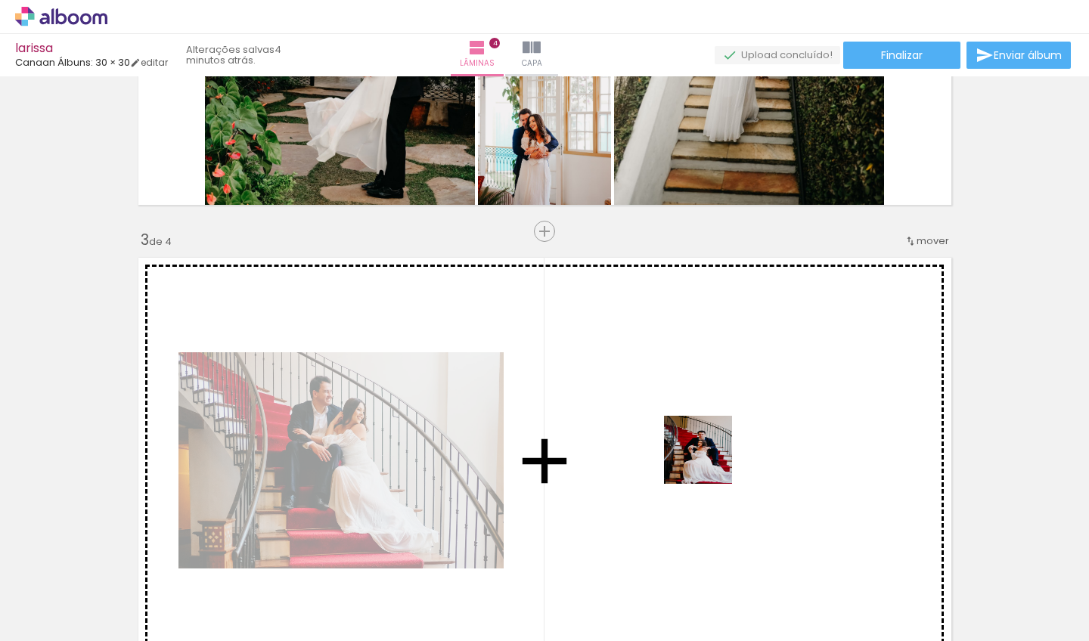
drag, startPoint x: 725, startPoint y: 606, endPoint x: 710, endPoint y: 461, distance: 145.4
click at [710, 461] on quentale-workspace at bounding box center [544, 320] width 1089 height 641
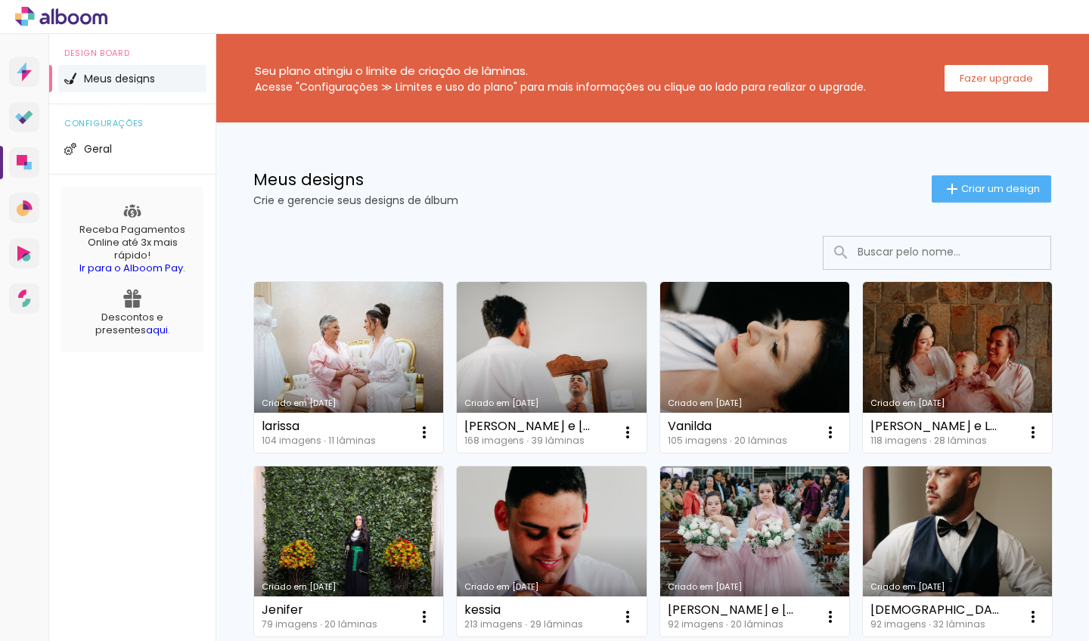
click at [48, 31] on div at bounding box center [544, 17] width 1089 height 34
click at [50, 21] on icon at bounding box center [61, 17] width 92 height 20
click at [961, 76] on paper-button "Fazer upgrade" at bounding box center [997, 78] width 104 height 26
click at [15, 17] on icon at bounding box center [18, 17] width 7 height 7
